Goal: Obtain resource: Download file/media

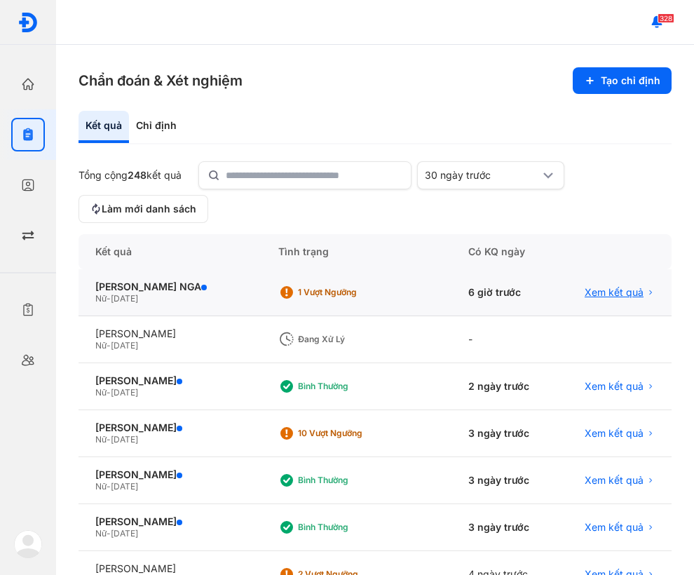
click at [612, 293] on span "Xem kết quả" at bounding box center [614, 292] width 59 height 13
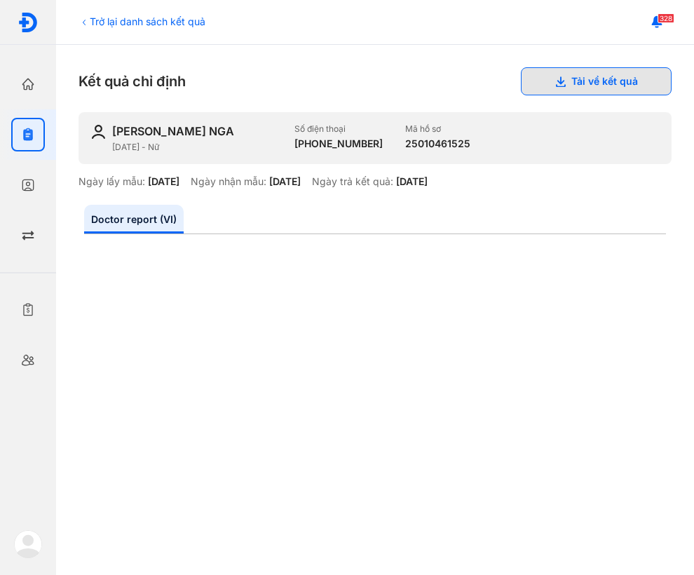
click at [627, 76] on button "Tải về kết quả" at bounding box center [596, 81] width 151 height 28
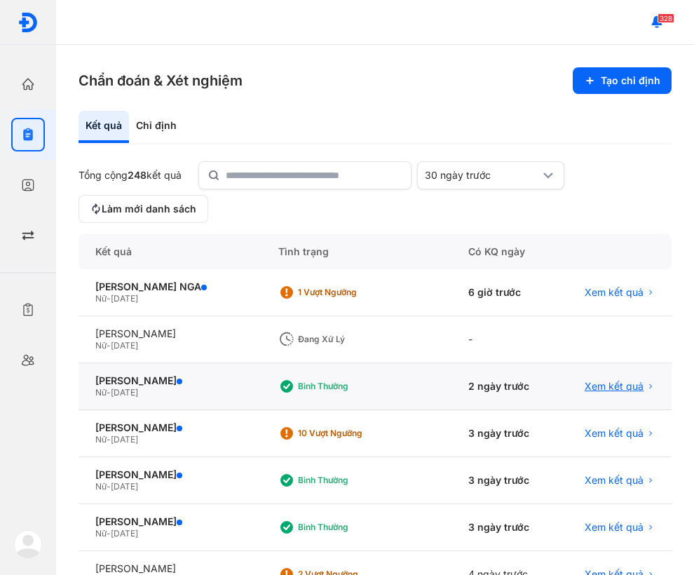
click at [609, 391] on span "Xem kết quả" at bounding box center [614, 386] width 59 height 13
